Goal: Feedback & Contribution: Submit feedback/report problem

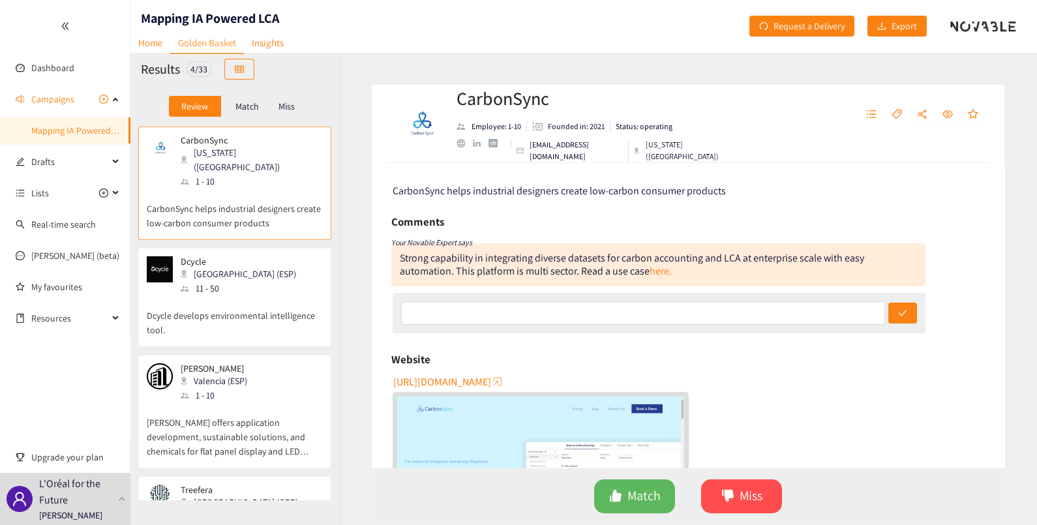
click at [239, 108] on p "Match" at bounding box center [246, 106] width 23 height 10
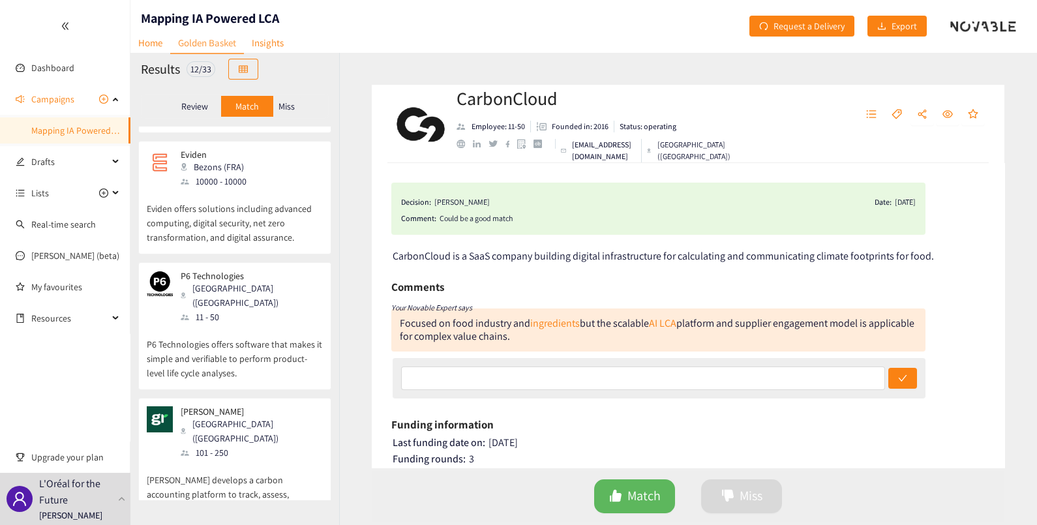
scroll to position [1009, 0]
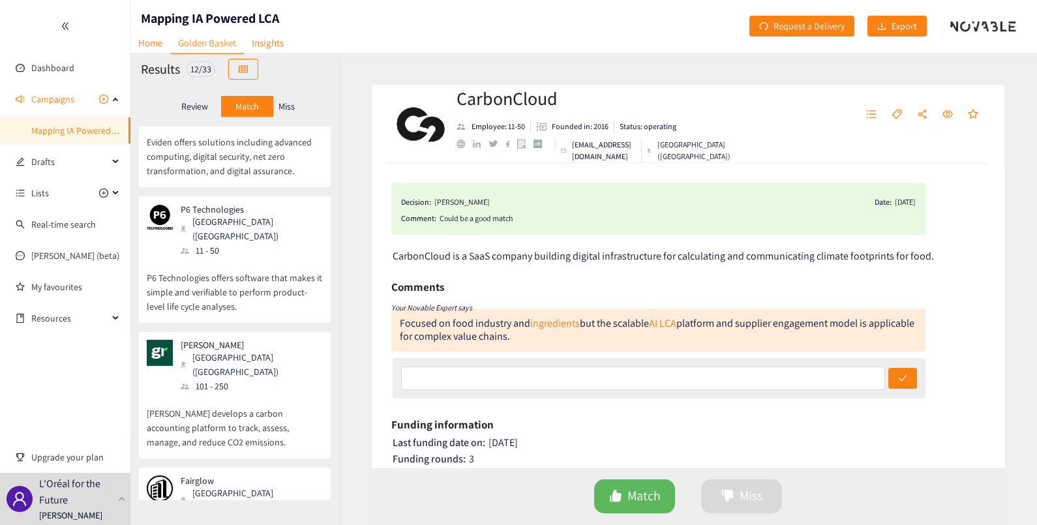
click at [196, 104] on p "Review" at bounding box center [194, 106] width 27 height 10
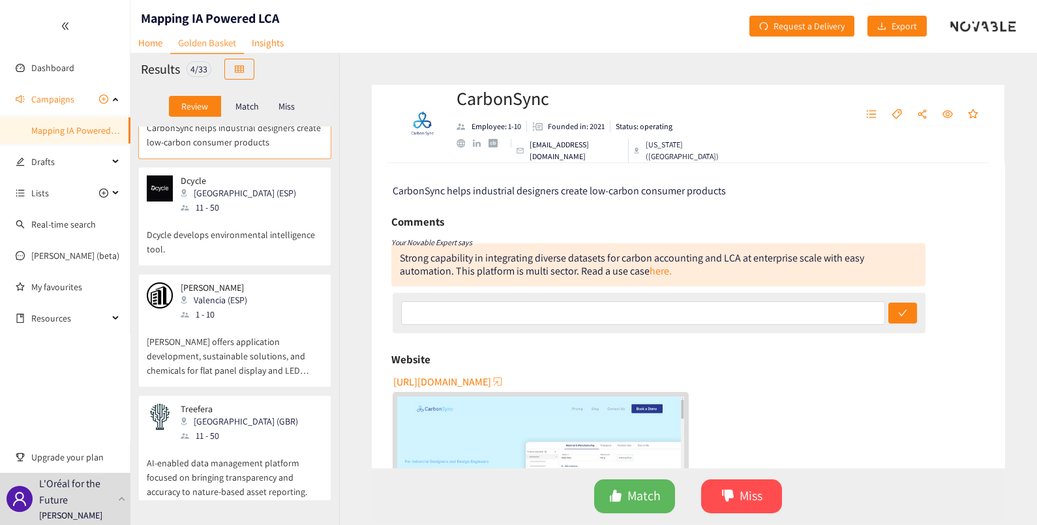
scroll to position [0, 0]
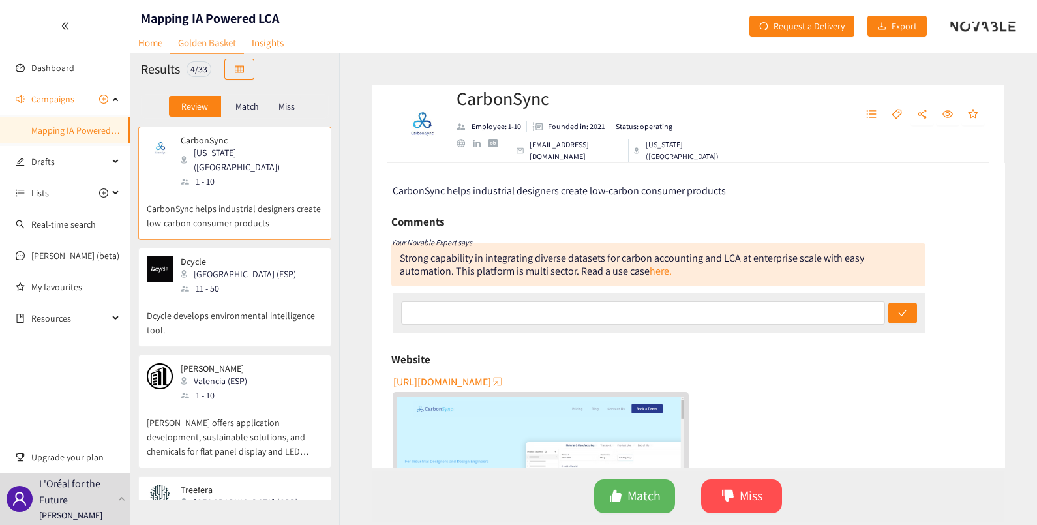
click at [249, 98] on div "Match" at bounding box center [247, 106] width 52 height 21
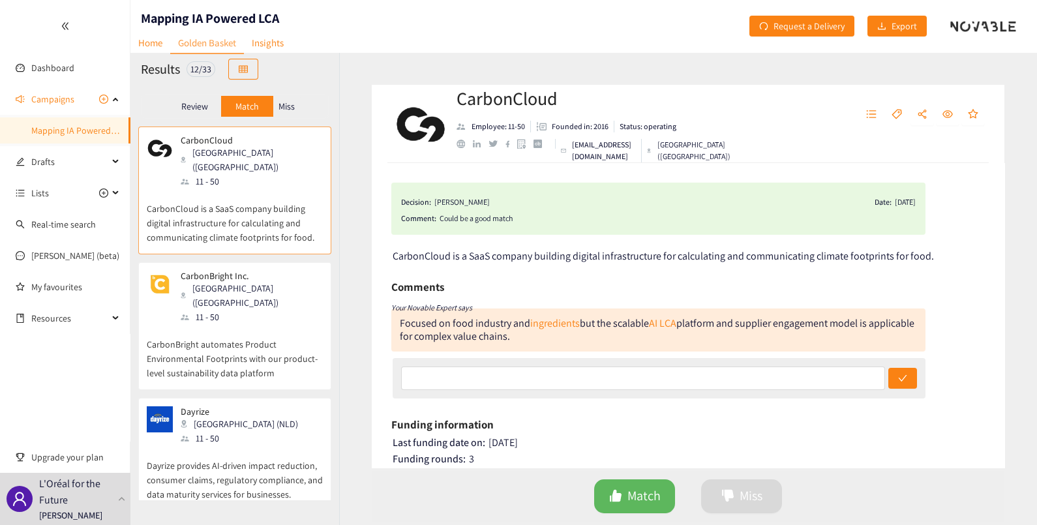
click at [197, 98] on div "Review" at bounding box center [195, 106] width 52 height 21
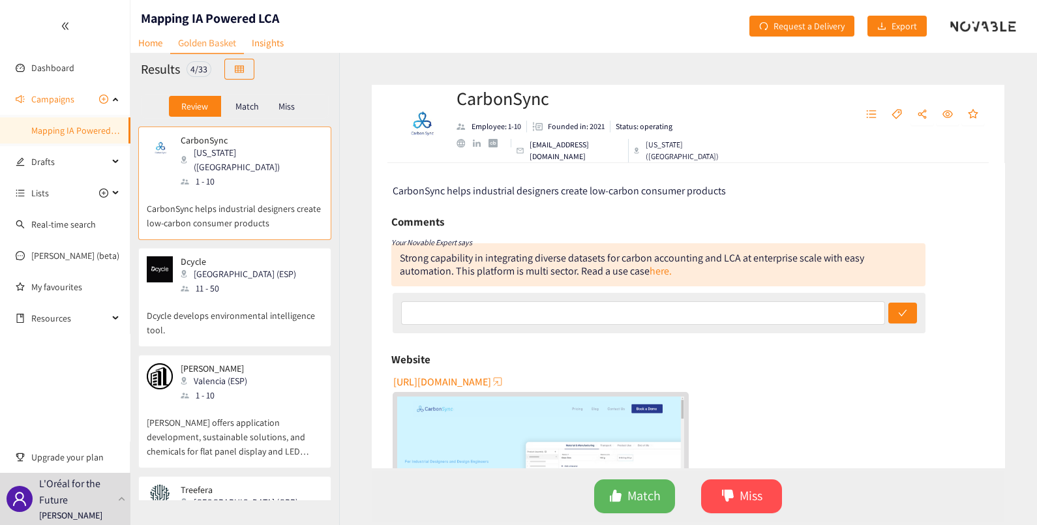
click at [231, 101] on div "Match" at bounding box center [247, 106] width 52 height 21
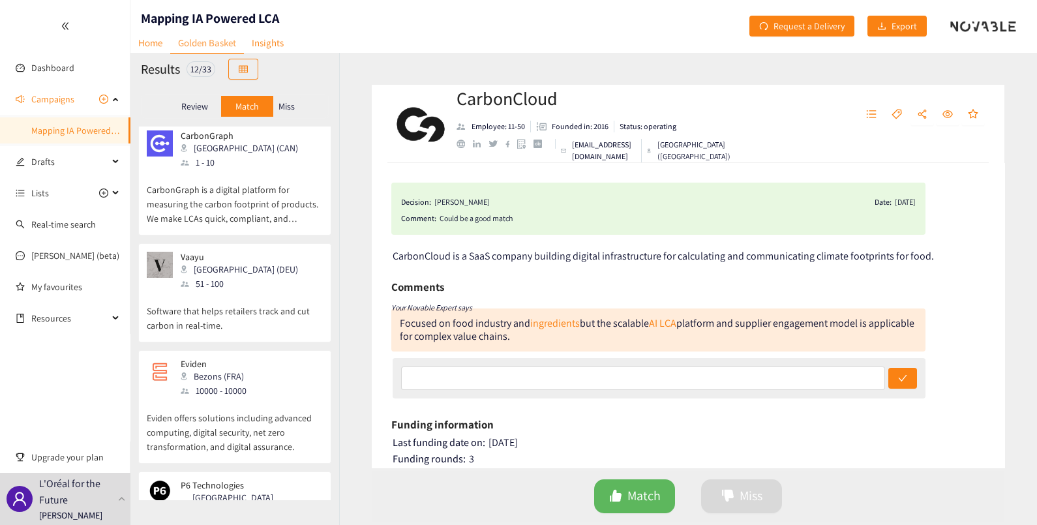
scroll to position [1009, 0]
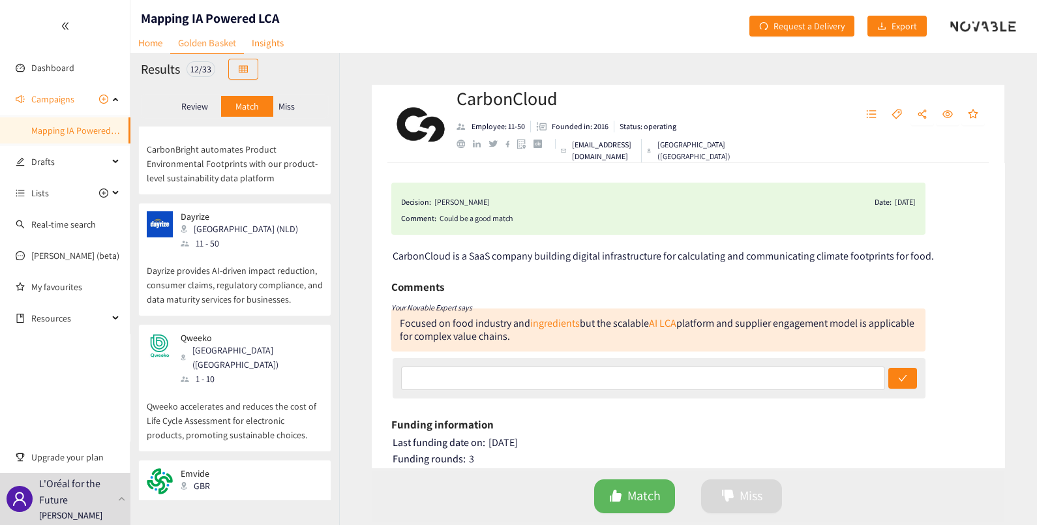
click at [188, 104] on p "Review" at bounding box center [194, 106] width 27 height 10
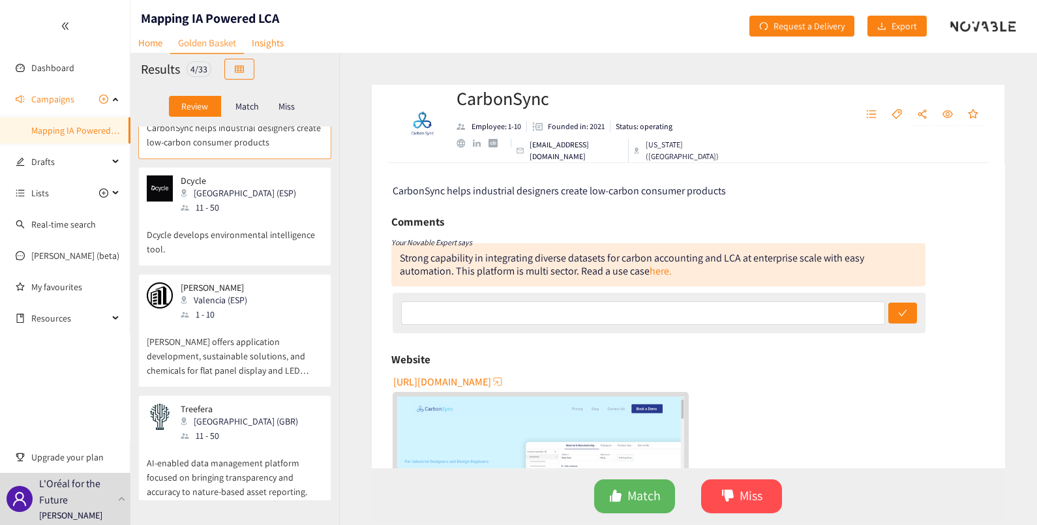
click at [245, 108] on p "Match" at bounding box center [246, 106] width 23 height 10
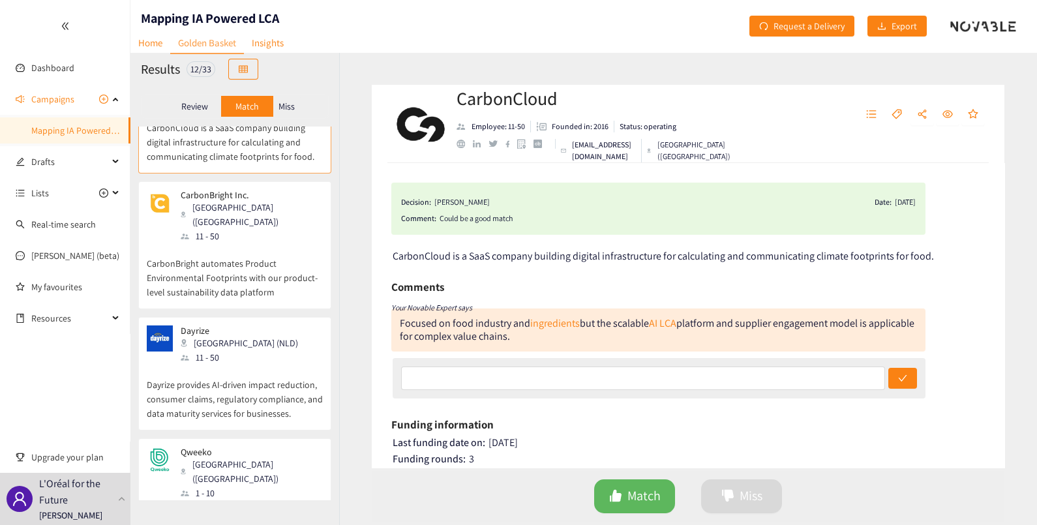
click at [190, 104] on p "Review" at bounding box center [194, 106] width 27 height 10
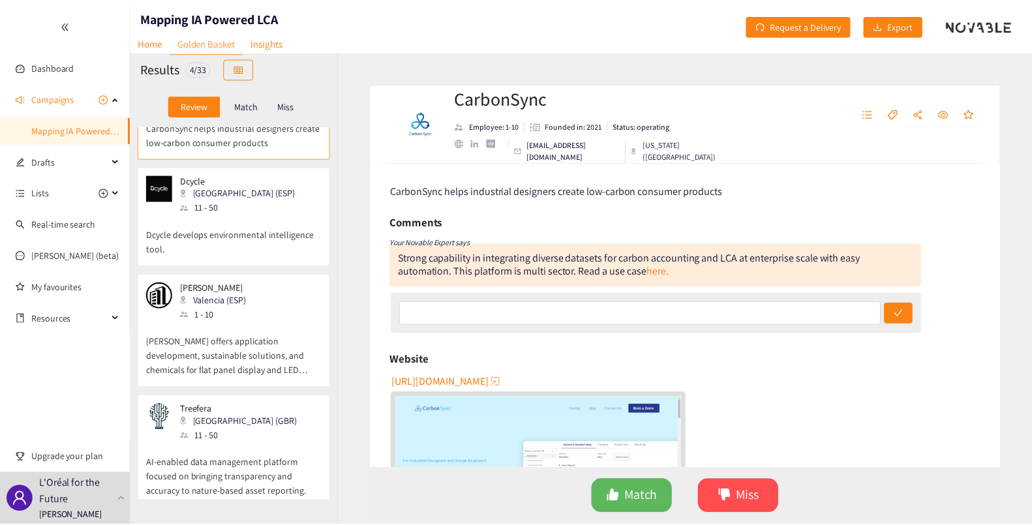
scroll to position [0, 0]
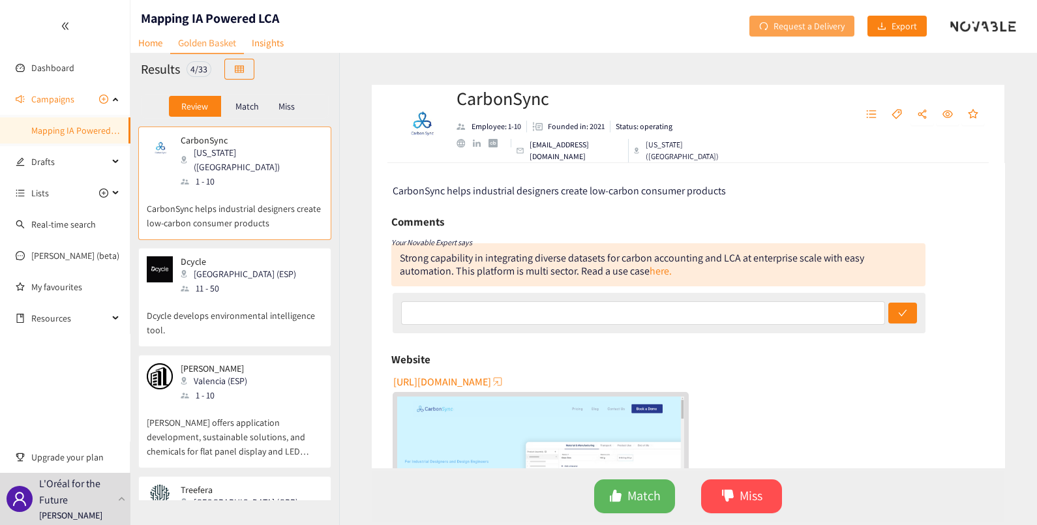
click at [796, 23] on span "Request a Delivery" at bounding box center [808, 26] width 71 height 14
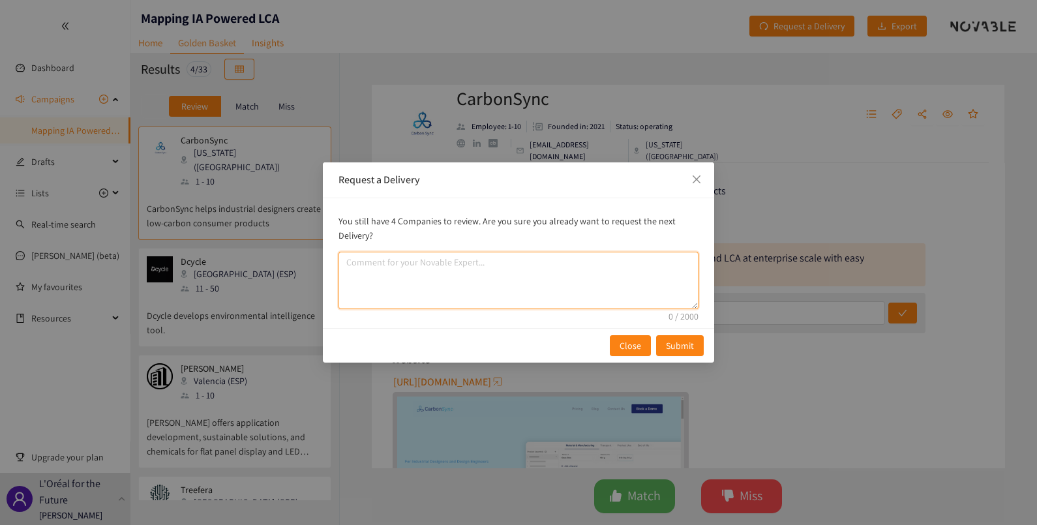
click at [404, 271] on textarea "comment" at bounding box center [518, 280] width 360 height 57
click at [698, 174] on icon "close" at bounding box center [696, 179] width 10 height 10
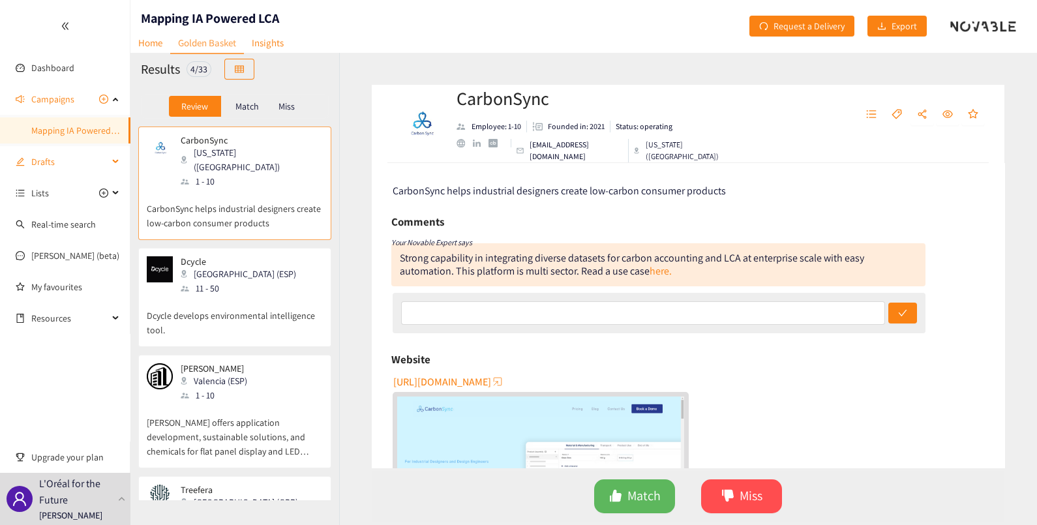
click at [38, 164] on span "Drafts" at bounding box center [69, 162] width 77 height 26
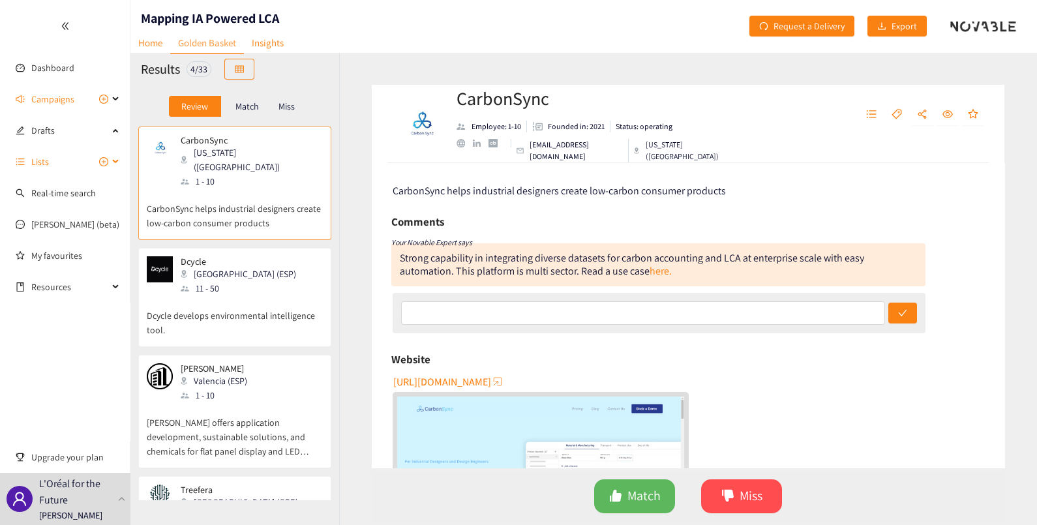
click at [25, 159] on div "Lists" at bounding box center [65, 162] width 130 height 26
click at [119, 286] on div "Resources" at bounding box center [65, 287] width 130 height 26
click at [115, 290] on div "Resources" at bounding box center [65, 287] width 130 height 26
click at [40, 72] on link "Dashboard" at bounding box center [52, 68] width 43 height 12
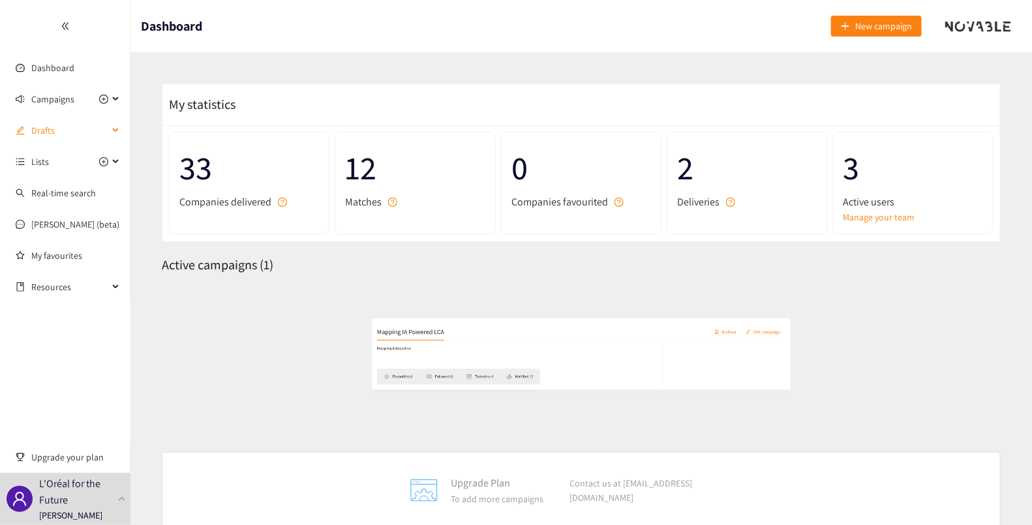
click at [42, 133] on span "Drafts" at bounding box center [69, 130] width 77 height 26
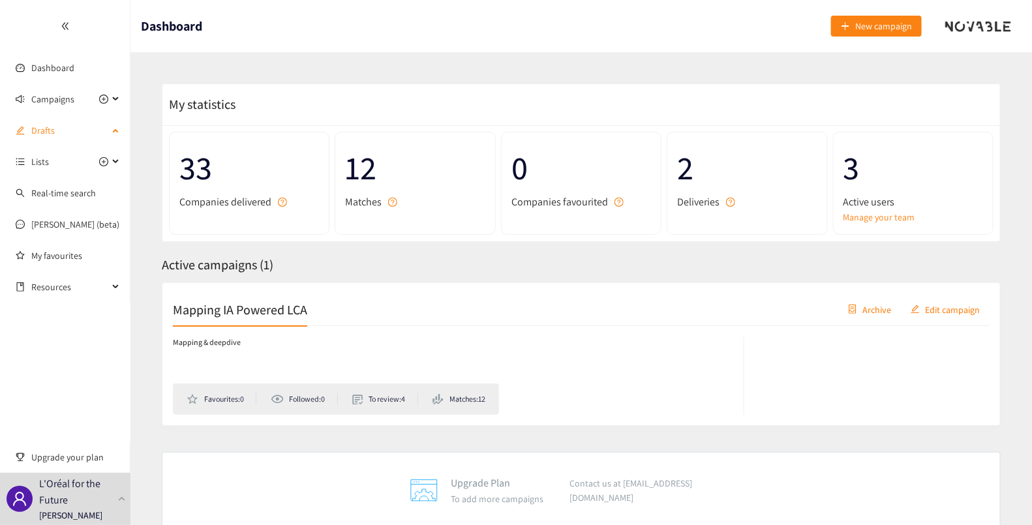
click at [44, 132] on span "Drafts" at bounding box center [69, 130] width 77 height 26
click at [113, 130] on div "Drafts" at bounding box center [65, 130] width 130 height 26
click at [46, 97] on span "Campaigns" at bounding box center [52, 99] width 43 height 26
click at [62, 125] on link "Mapping IA Powered LCA" at bounding box center [79, 131] width 97 height 12
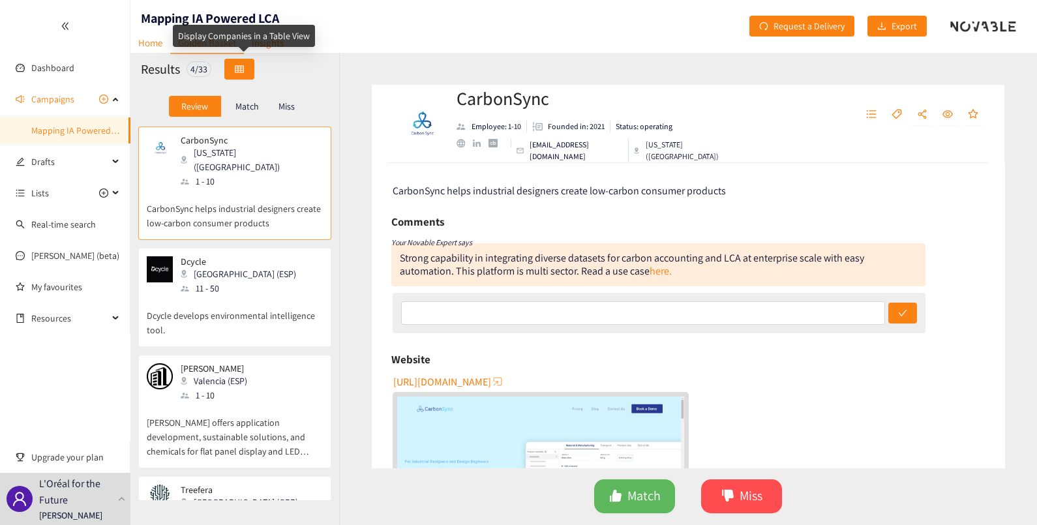
click at [244, 68] on icon "table" at bounding box center [239, 68] width 9 height 7
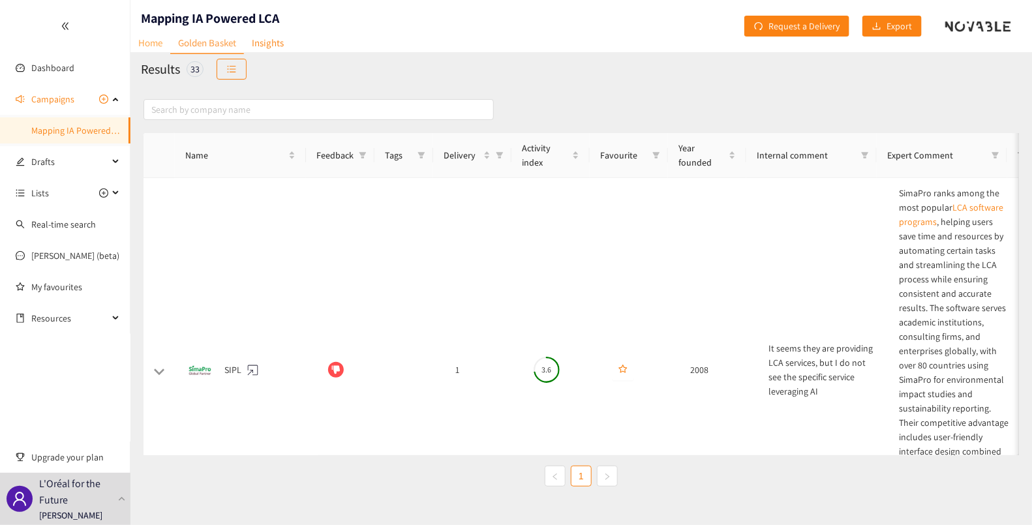
click at [147, 44] on link "Home" at bounding box center [150, 43] width 40 height 20
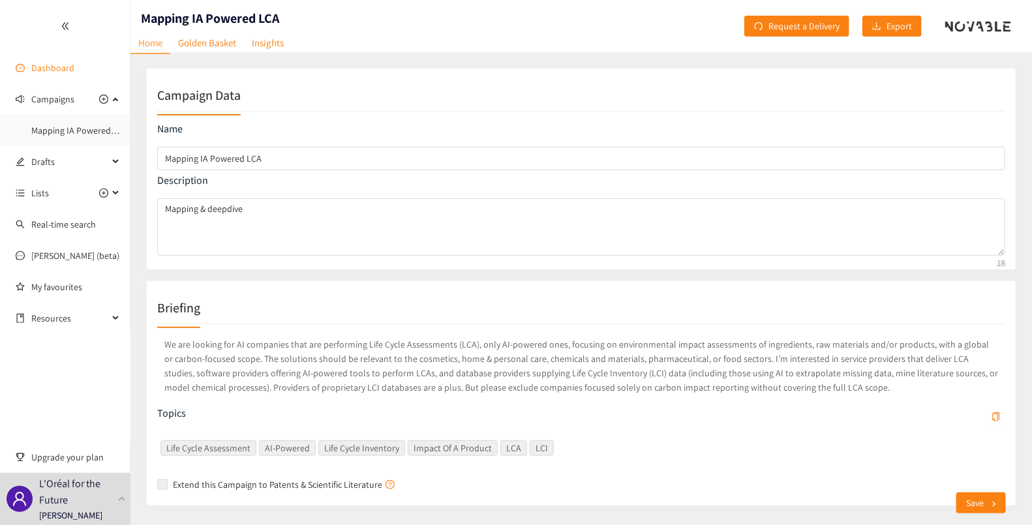
click at [65, 62] on link "Dashboard" at bounding box center [52, 68] width 43 height 12
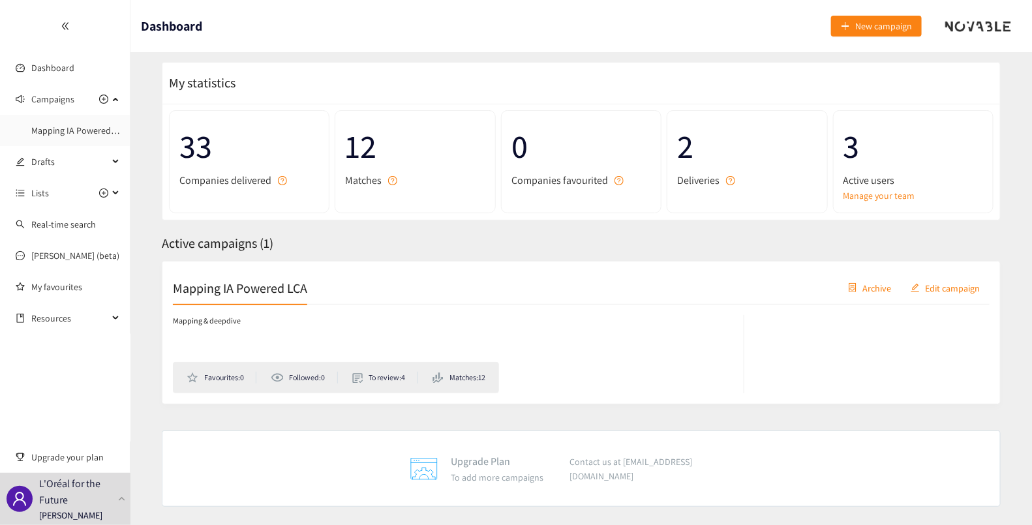
scroll to position [33, 0]
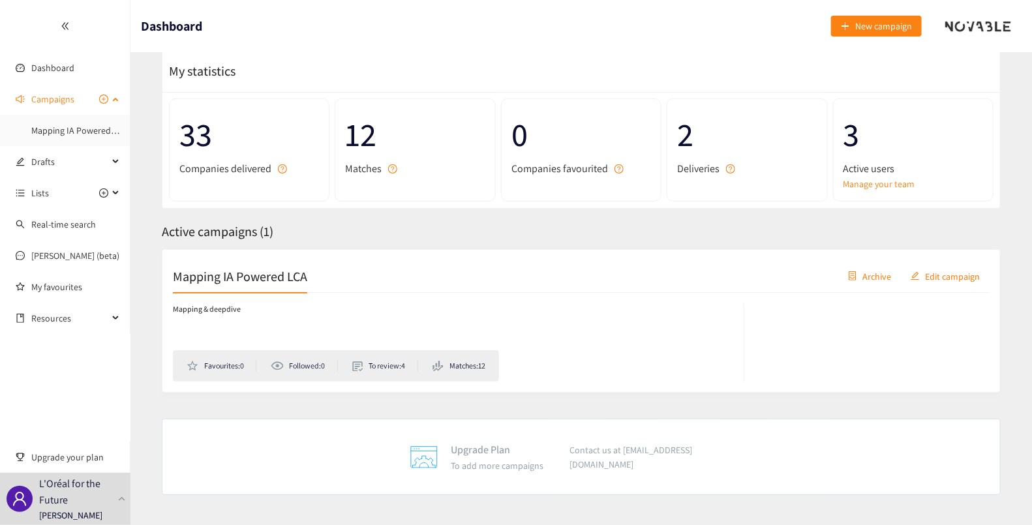
click at [51, 97] on span "Campaigns" at bounding box center [52, 99] width 43 height 26
click at [39, 132] on span "Drafts" at bounding box center [69, 130] width 77 height 26
click at [43, 127] on span "Drafts" at bounding box center [69, 130] width 77 height 26
click at [46, 97] on span "Campaigns" at bounding box center [52, 99] width 43 height 26
click at [55, 127] on link "Mapping IA Powered LCA" at bounding box center [79, 131] width 97 height 12
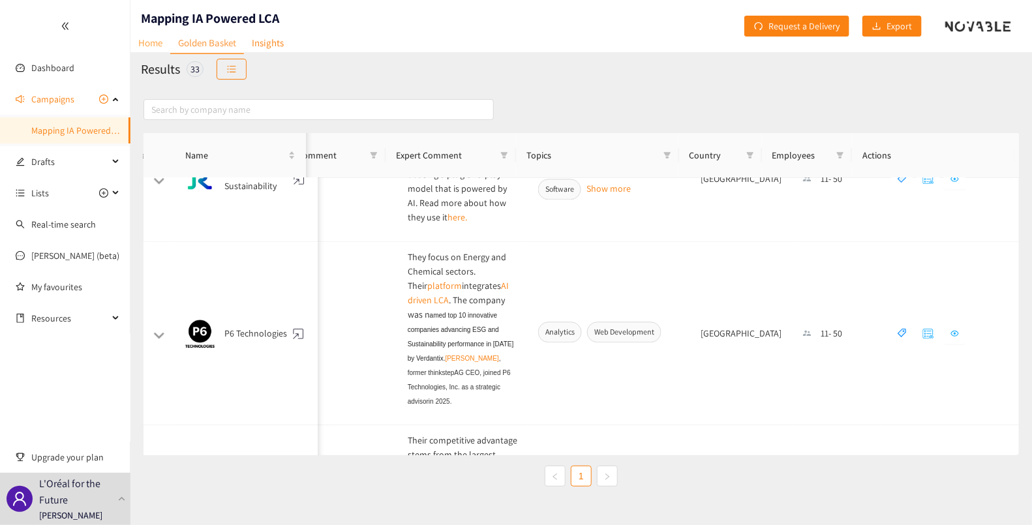
click at [155, 51] on link "Home" at bounding box center [150, 43] width 40 height 20
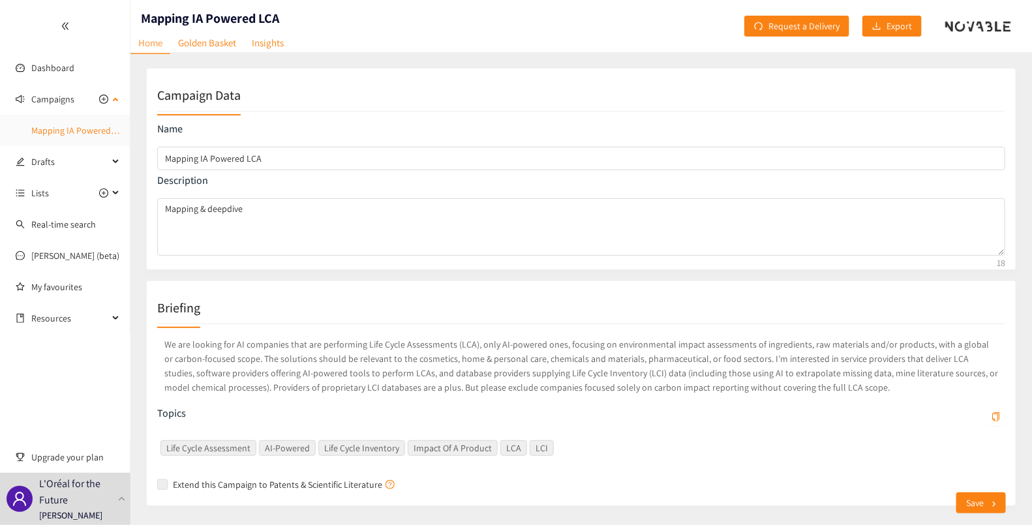
click at [87, 125] on link "Mapping IA Powered LCA" at bounding box center [79, 131] width 97 height 12
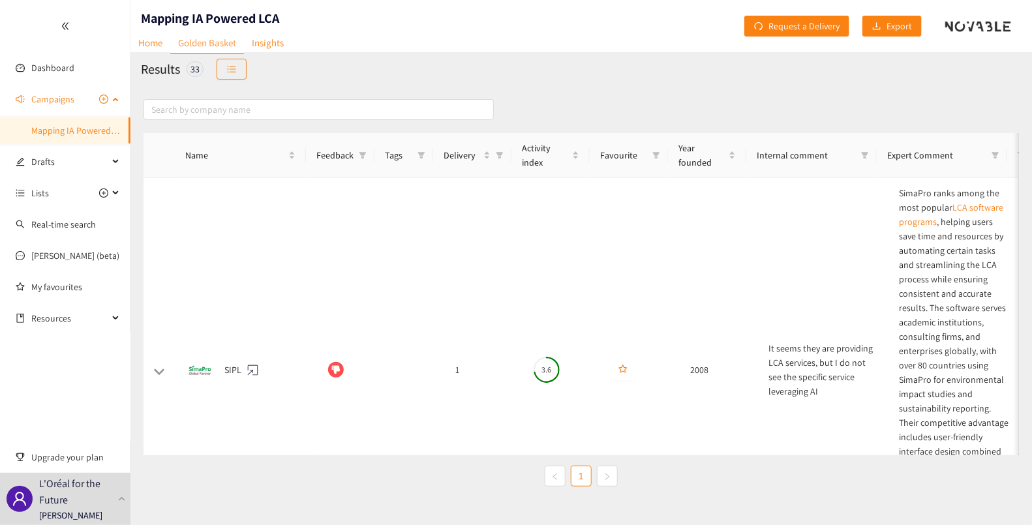
click at [88, 125] on link "Mapping IA Powered LCA" at bounding box center [79, 131] width 97 height 12
click at [53, 102] on span "Campaigns" at bounding box center [52, 99] width 43 height 26
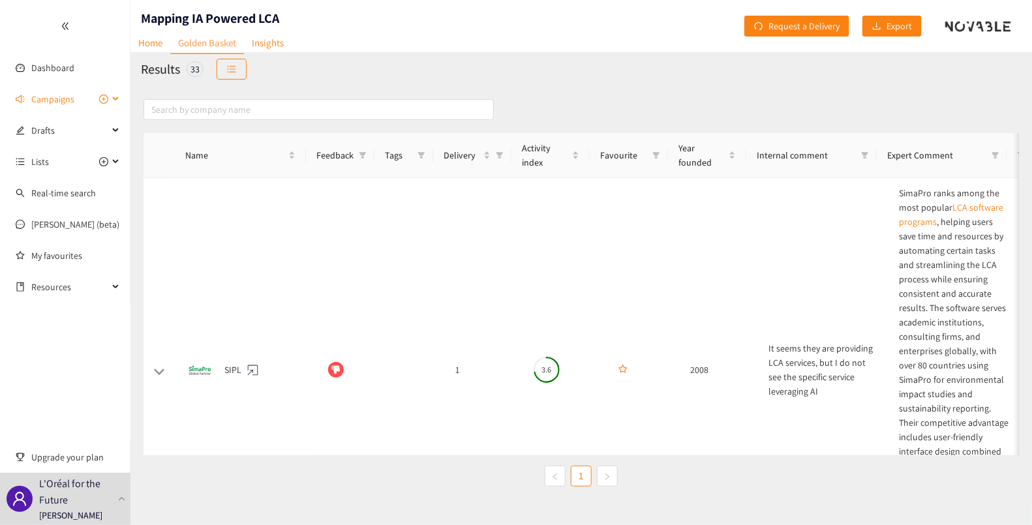
click at [52, 99] on span "Campaigns" at bounding box center [52, 99] width 43 height 26
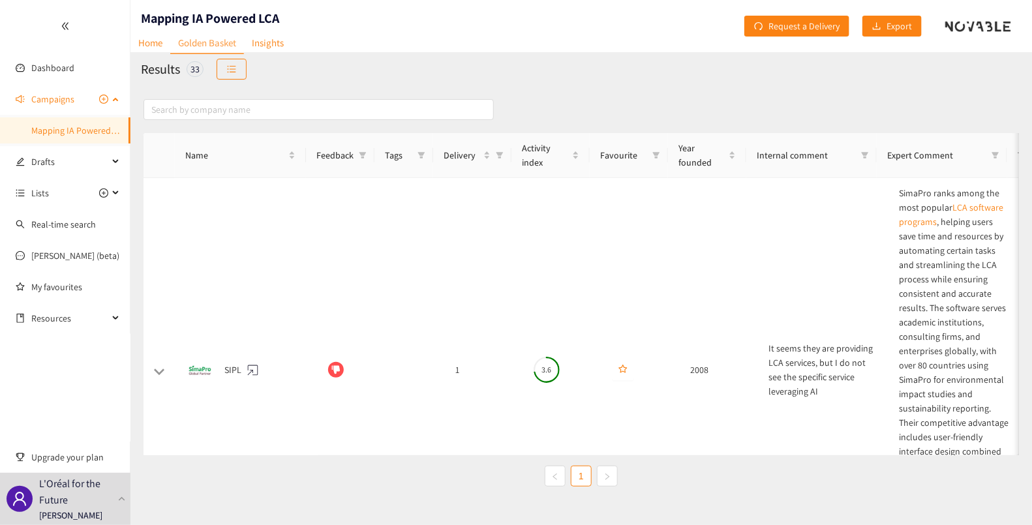
click at [37, 130] on link "Mapping IA Powered LCA" at bounding box center [79, 131] width 97 height 12
click at [160, 41] on link "Home" at bounding box center [150, 43] width 40 height 20
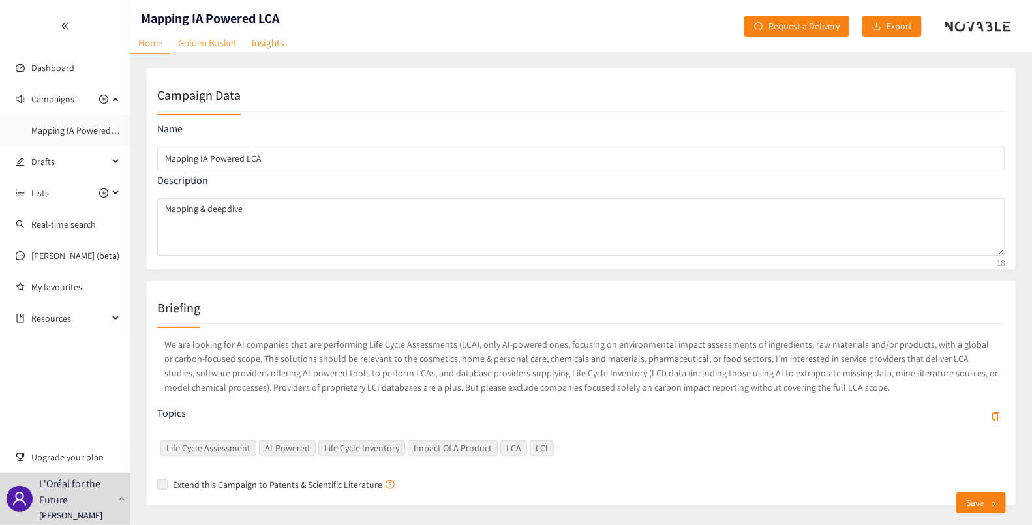
click at [196, 39] on link "Golden Basket" at bounding box center [207, 43] width 74 height 20
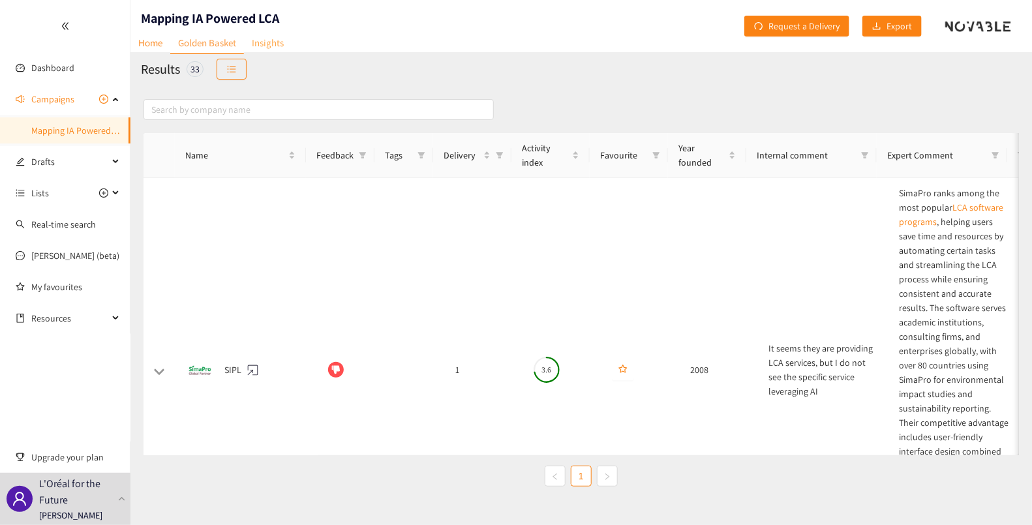
click at [270, 42] on link "Insights" at bounding box center [268, 43] width 48 height 20
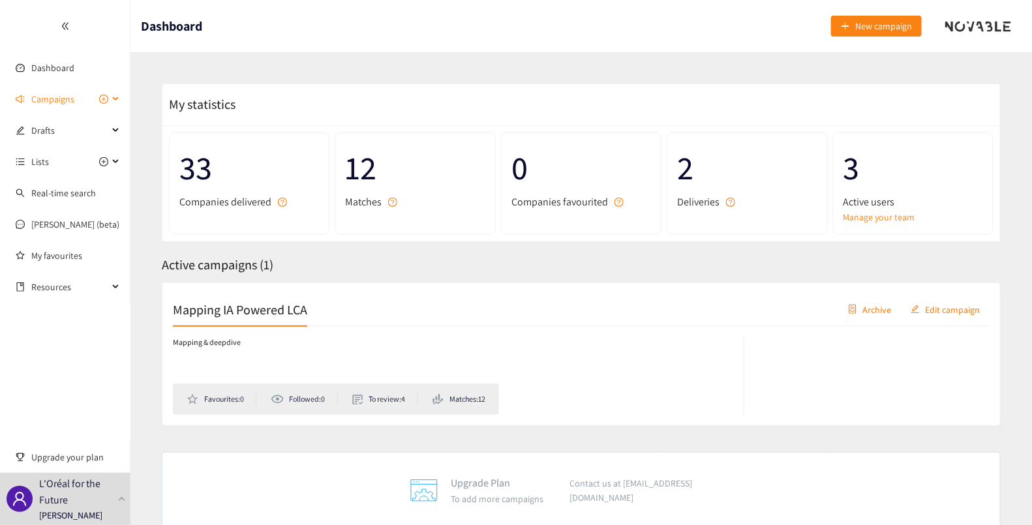
click at [60, 104] on span "Campaigns" at bounding box center [52, 99] width 43 height 26
click at [53, 132] on link "Mapping IA Powered LCA" at bounding box center [79, 131] width 97 height 12
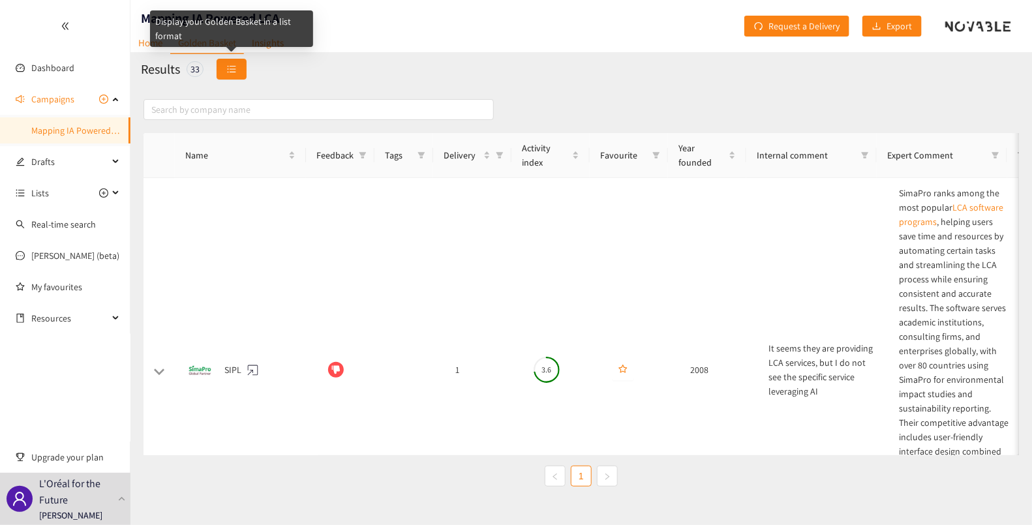
click at [225, 72] on button "button" at bounding box center [231, 69] width 30 height 21
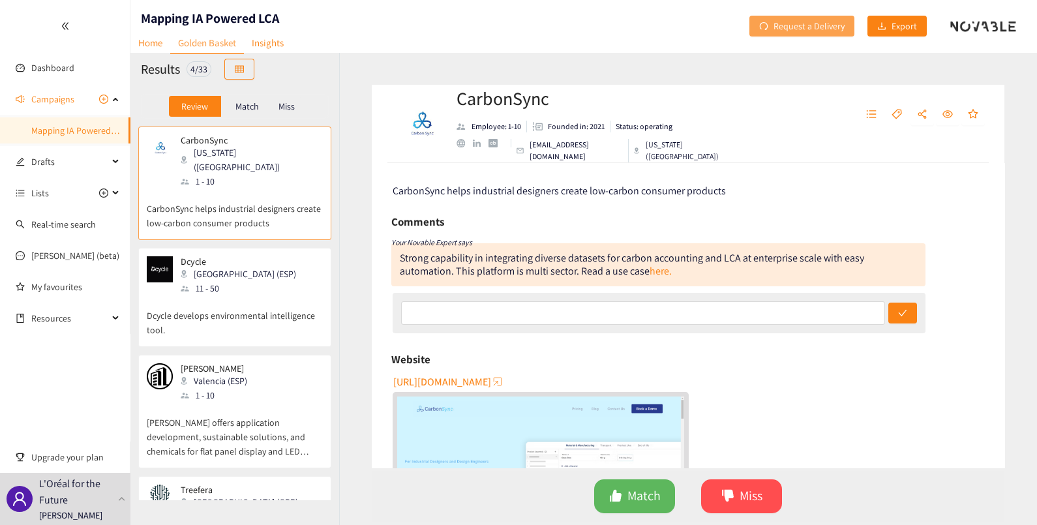
click at [796, 25] on span "Request a Delivery" at bounding box center [808, 26] width 71 height 14
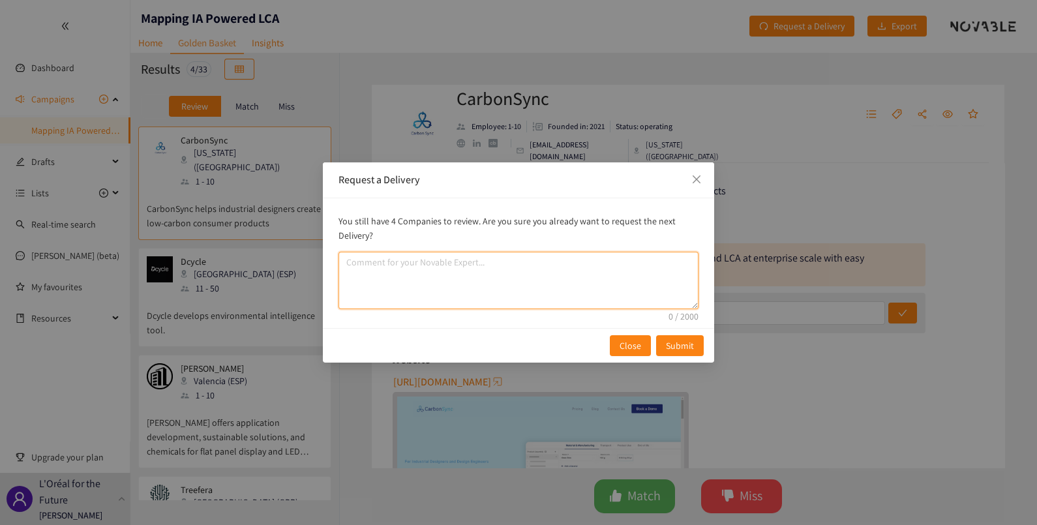
click at [387, 276] on textarea "comment" at bounding box center [518, 280] width 360 height 57
click at [408, 265] on textarea "comment" at bounding box center [518, 280] width 360 height 57
drag, startPoint x: 390, startPoint y: 271, endPoint x: 336, endPoint y: 265, distance: 54.5
click at [336, 265] on div "You still have 4 Companies to review. Are you sure you already want to request …" at bounding box center [518, 263] width 391 height 130
paste textarea "s we discussed with Thibaut, we have shared all our feedback"
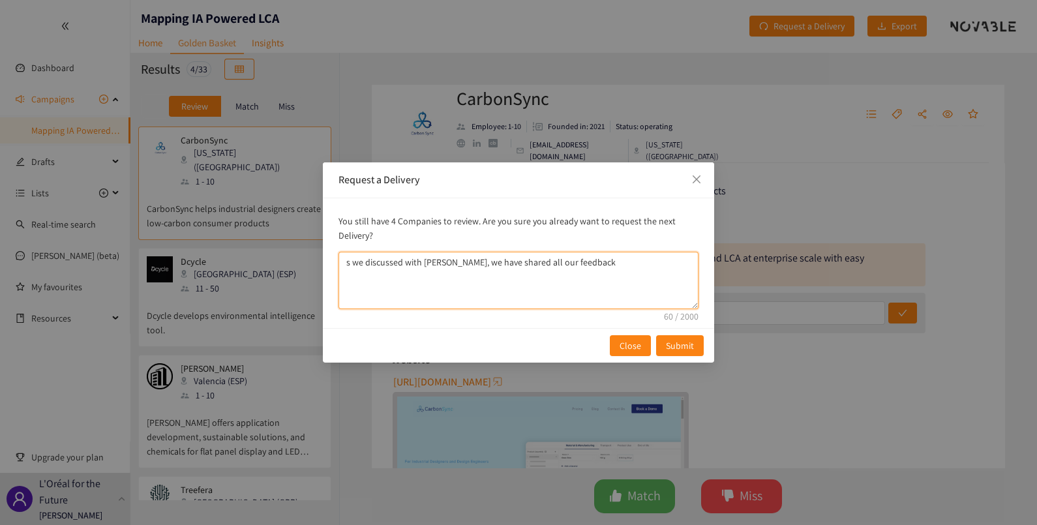
click at [342, 261] on textarea "s we discussed with Thibaut, we have shared all our feedback" at bounding box center [518, 280] width 360 height 57
click at [346, 258] on textarea "as we discussed with Thibaut, we have shared all our feedback" at bounding box center [518, 280] width 360 height 57
paste textarea "our analysis on the second batch of AI-powered LCA startups"
click at [393, 261] on textarea "our analysis on the second batch of AI-powered LCA startups as we discussed wit…" at bounding box center [518, 280] width 360 height 57
drag, startPoint x: 615, startPoint y: 262, endPoint x: 520, endPoint y: 258, distance: 94.6
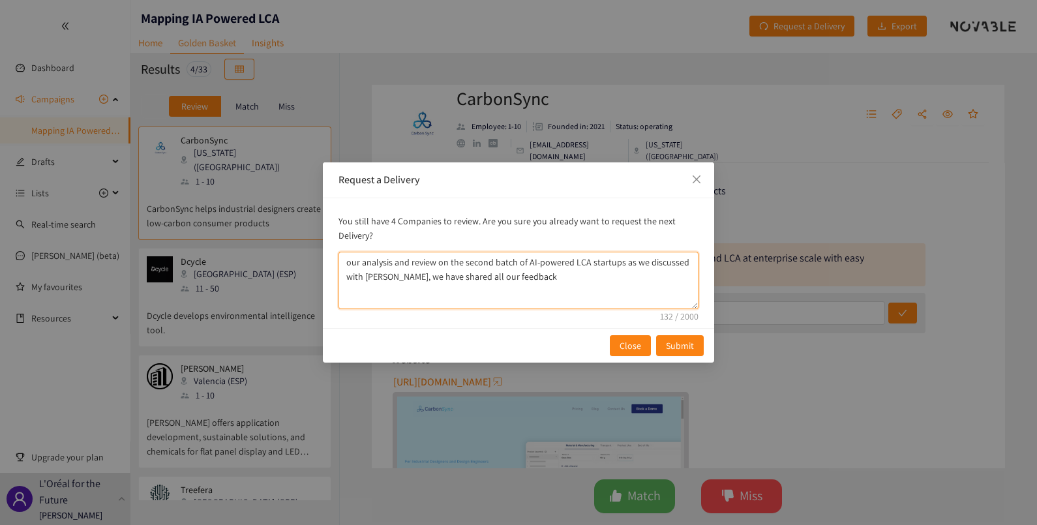
click at [520, 258] on textarea "our analysis and review on the second batch of AI-powered LCA startups as we di…" at bounding box center [518, 280] width 360 height 57
click at [600, 277] on textarea "our analysis and review on the second batch of AI-powered LCA startups as we di…" at bounding box center [518, 280] width 360 height 57
click at [351, 264] on textarea "our analysis and review on the second batch of AI-powered LCA startups as we di…" at bounding box center [518, 280] width 360 height 57
drag, startPoint x: 447, startPoint y: 277, endPoint x: 398, endPoint y: 283, distance: 49.3
click at [398, 282] on textarea "we have shared our analysis and review on the second batch of AI-powered LCA st…" at bounding box center [518, 280] width 360 height 57
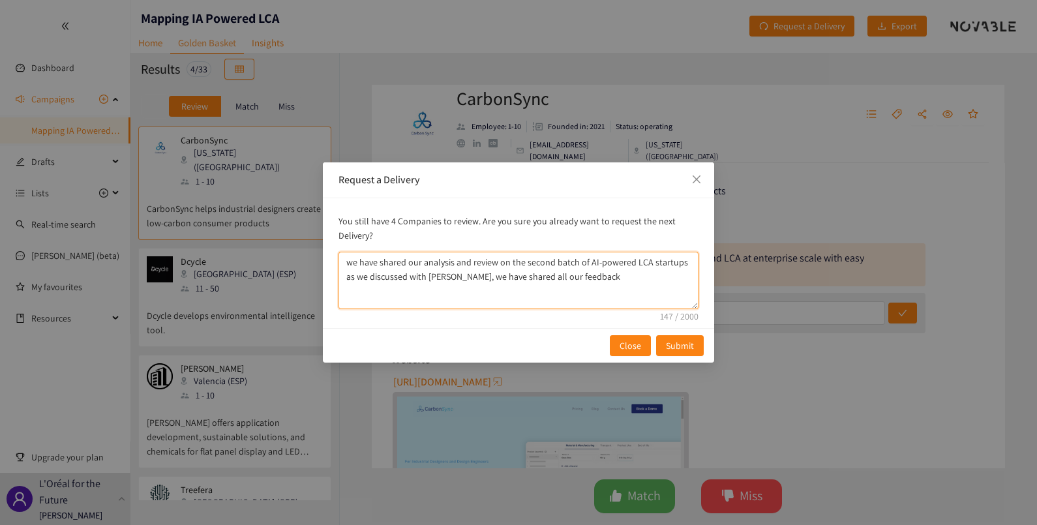
click at [405, 260] on textarea "we have shared our analysis and review on the second batch of AI-powered LCA st…" at bounding box center [518, 280] width 360 height 57
drag, startPoint x: 397, startPoint y: 276, endPoint x: 346, endPoint y: 275, distance: 51.5
click at [346, 275] on textarea "we have shared our analysis and review on the second batch of AI-powered LCA st…" at bounding box center [518, 280] width 360 height 57
click at [421, 261] on textarea "we have shared our analysis and review on the second batch of AI-powered LCA st…" at bounding box center [518, 280] width 360 height 57
drag, startPoint x: 529, startPoint y: 261, endPoint x: 486, endPoint y: 262, distance: 43.0
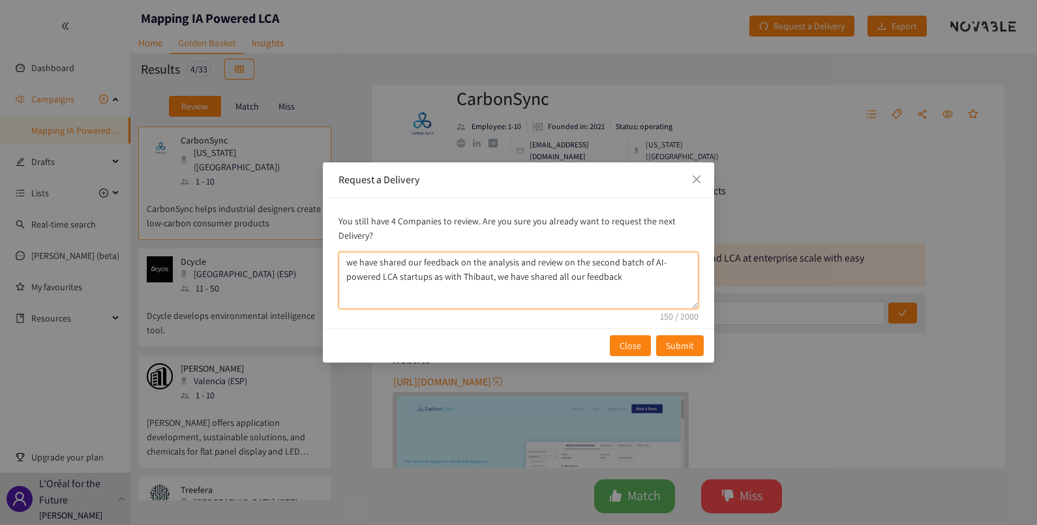
click at [486, 262] on textarea "we have shared our feedback on the analysis and review on the second batch of A…" at bounding box center [518, 280] width 360 height 57
click at [537, 261] on textarea "we have shared our feedback on the analysis and review on the second batch of A…" at bounding box center [518, 280] width 360 height 57
drag, startPoint x: 457, startPoint y: 261, endPoint x: 479, endPoint y: 261, distance: 22.2
click at [479, 261] on textarea "we have shared our feedback on the analysis and review on the second batch of A…" at bounding box center [518, 280] width 360 height 57
drag, startPoint x: 574, startPoint y: 275, endPoint x: 458, endPoint y: 282, distance: 116.3
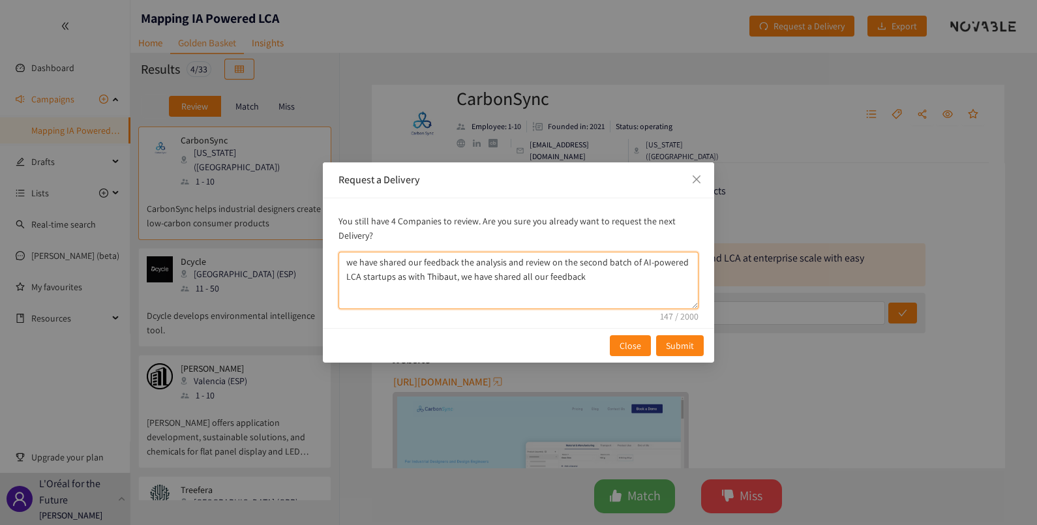
click at [458, 282] on textarea "we have shared our feedback the analysis and review on the second batch of AI-p…" at bounding box center [518, 280] width 360 height 57
click at [387, 264] on textarea "we have shared our feedback the analysis and review on the second batch of AI-p…" at bounding box center [518, 280] width 360 height 57
drag, startPoint x: 398, startPoint y: 257, endPoint x: 395, endPoint y: 274, distance: 17.3
click at [391, 274] on textarea "we have diseused our feedback the analysis and review on the second batch of AI…" at bounding box center [518, 280] width 360 height 57
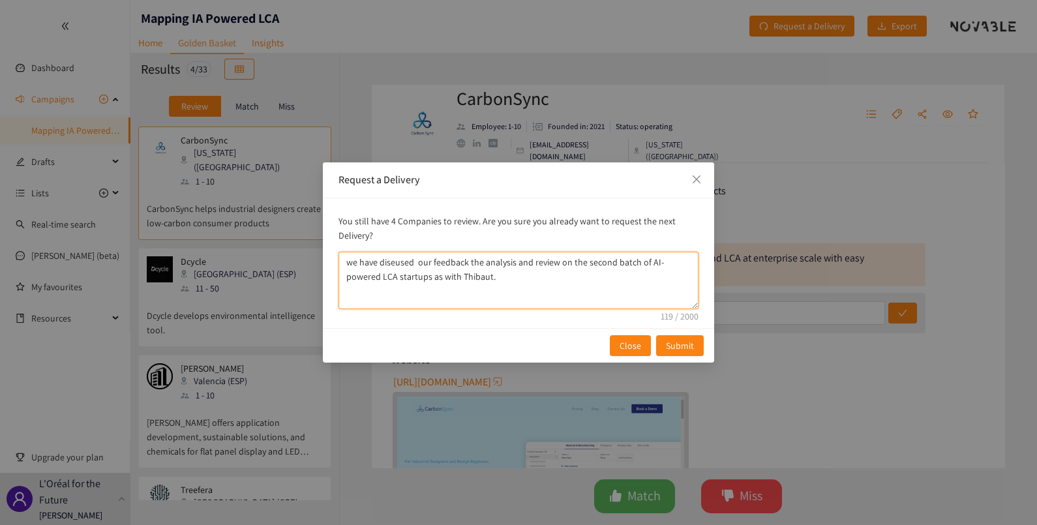
click at [405, 261] on textarea "we have diseused our feedback the analysis and review on the second batch of AI…" at bounding box center [518, 280] width 360 height 57
click at [404, 261] on textarea "we have diseused our feedback the analysis and review on the second batch of AI…" at bounding box center [518, 280] width 360 height 57
paste textarea "with Thibaut"
paste textarea "discussed"
click at [354, 260] on textarea "we have discussed our feedback the analysis and review on the second batch of A…" at bounding box center [518, 280] width 360 height 57
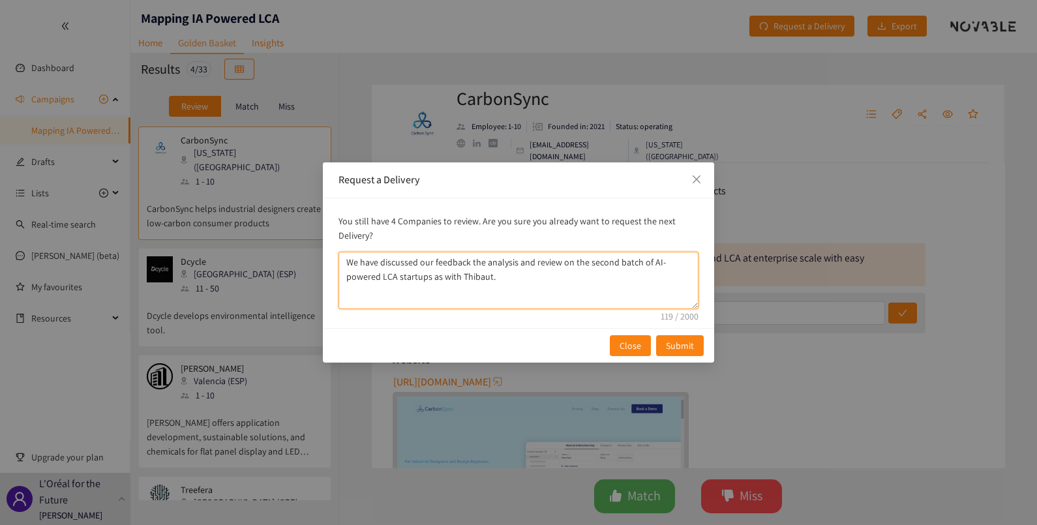
click at [368, 265] on textarea "We have discussed our feedback the analysis and review on the second batch of A…" at bounding box center [518, 280] width 360 height 57
drag, startPoint x: 465, startPoint y: 271, endPoint x: 477, endPoint y: 271, distance: 11.7
click at [466, 271] on textarea "We discussed our feedback the analysis and review on the second batch of AI-pow…" at bounding box center [518, 280] width 360 height 57
drag, startPoint x: 357, startPoint y: 289, endPoint x: 372, endPoint y: 288, distance: 14.4
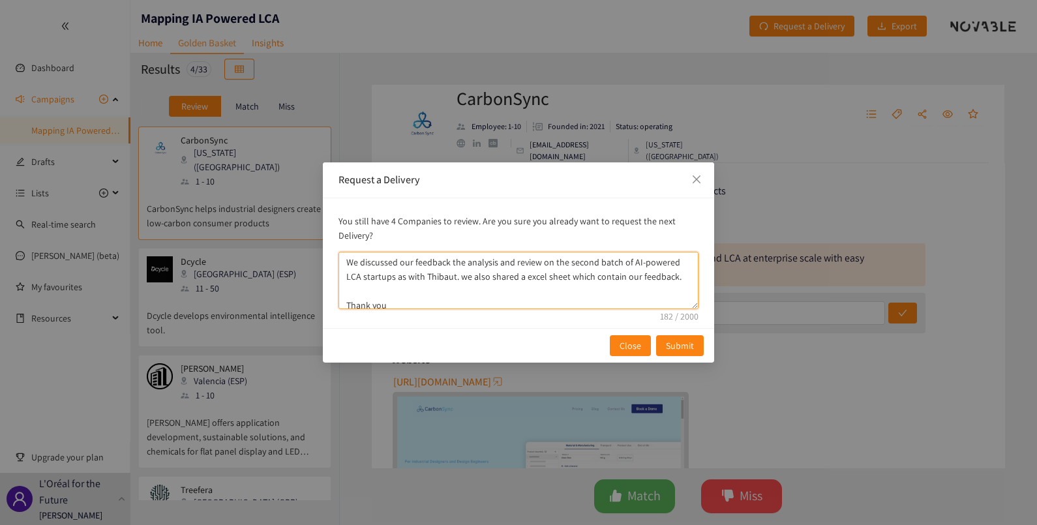
click at [359, 288] on textarea "We discussed our feedback the analysis and review on the second batch of AI-pow…" at bounding box center [518, 280] width 360 height 57
drag, startPoint x: 430, startPoint y: 288, endPoint x: 347, endPoint y: 256, distance: 89.4
click at [347, 256] on textarea "We discussed our feedback the analysis and review on the second batch of AI-pow…" at bounding box center [518, 280] width 360 height 57
paste textarea ", including the analysis and review, on the second batch of AI-powered LCA star…"
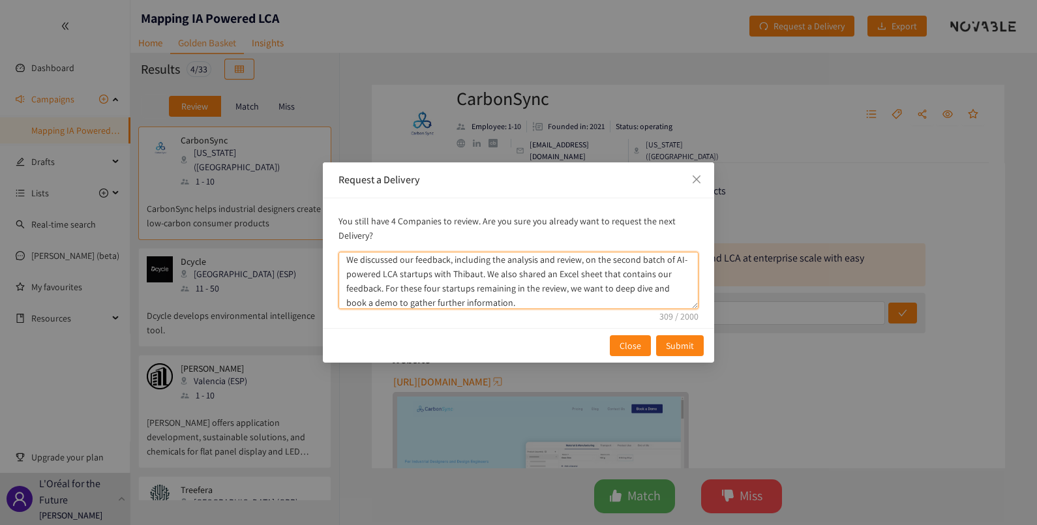
click at [561, 289] on textarea "We discussed our feedback, including the analysis and review, on the second bat…" at bounding box center [518, 280] width 360 height 57
click at [561, 288] on textarea "We discussed our feedback, including the analysis and review, on the second bat…" at bounding box center [518, 280] width 360 height 57
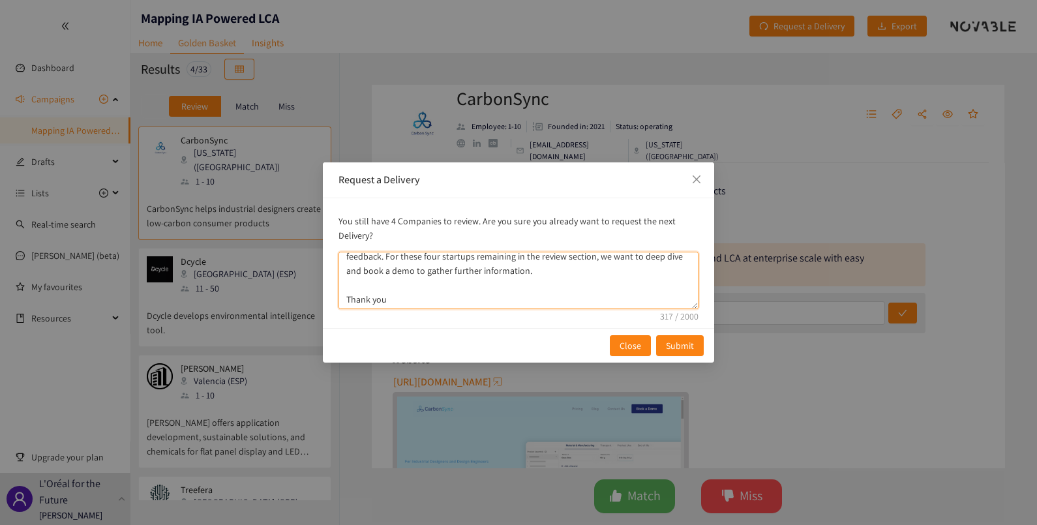
drag, startPoint x: 370, startPoint y: 284, endPoint x: 387, endPoint y: 282, distance: 17.1
click at [370, 284] on textarea "We discussed our feedback, including the analysis and review, on the second bat…" at bounding box center [518, 280] width 360 height 57
click at [540, 274] on textarea "We discussed our feedback, including the analysis and review, on the second bat…" at bounding box center [518, 280] width 360 height 57
click at [535, 284] on textarea "We discussed our feedback, including the analysis and review, on the second bat…" at bounding box center [518, 280] width 360 height 57
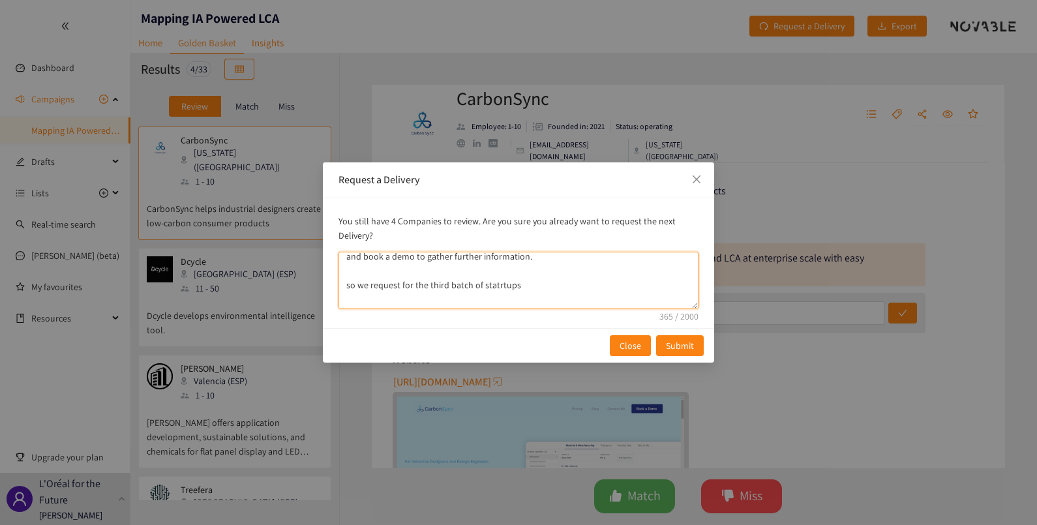
click at [349, 286] on textarea "We discussed our feedback, including the analysis and review, on the second bat…" at bounding box center [518, 280] width 360 height 57
click at [370, 287] on textarea "We discussed our feedback, including the analysis and review, on the second bat…" at bounding box center [518, 280] width 360 height 57
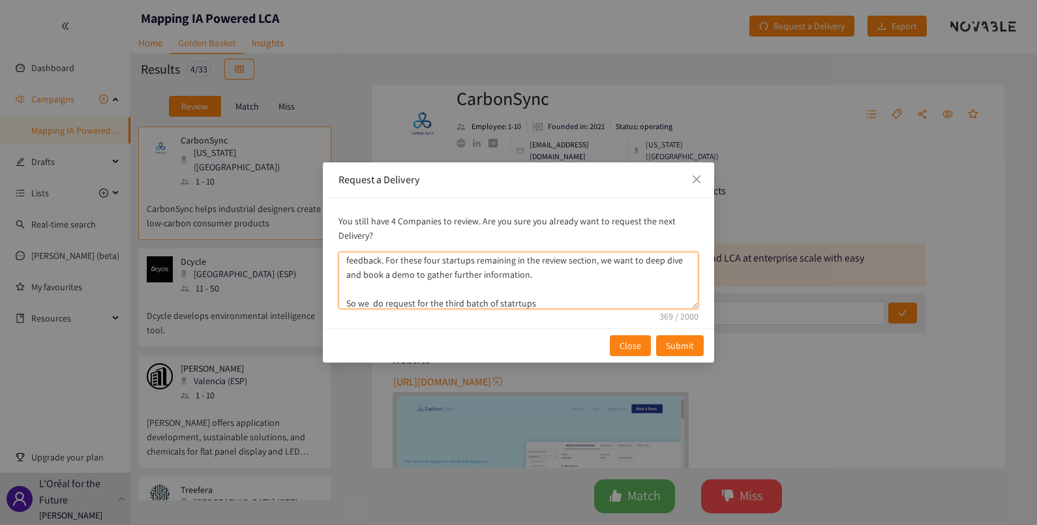
scroll to position [0, 0]
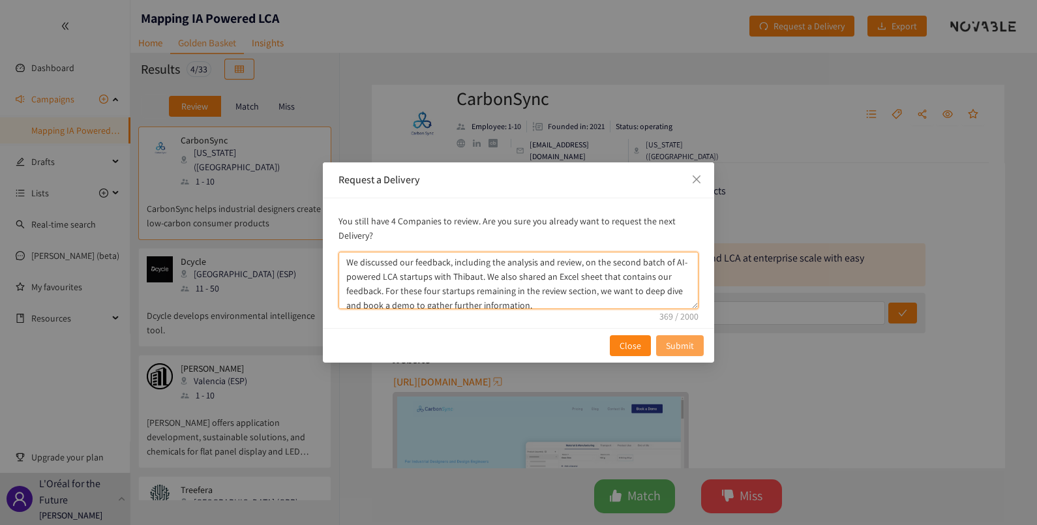
type textarea "We discussed our feedback, including the analysis and review, on the second bat…"
click at [672, 342] on span "Submit" at bounding box center [680, 345] width 28 height 14
